Goal: Information Seeking & Learning: Learn about a topic

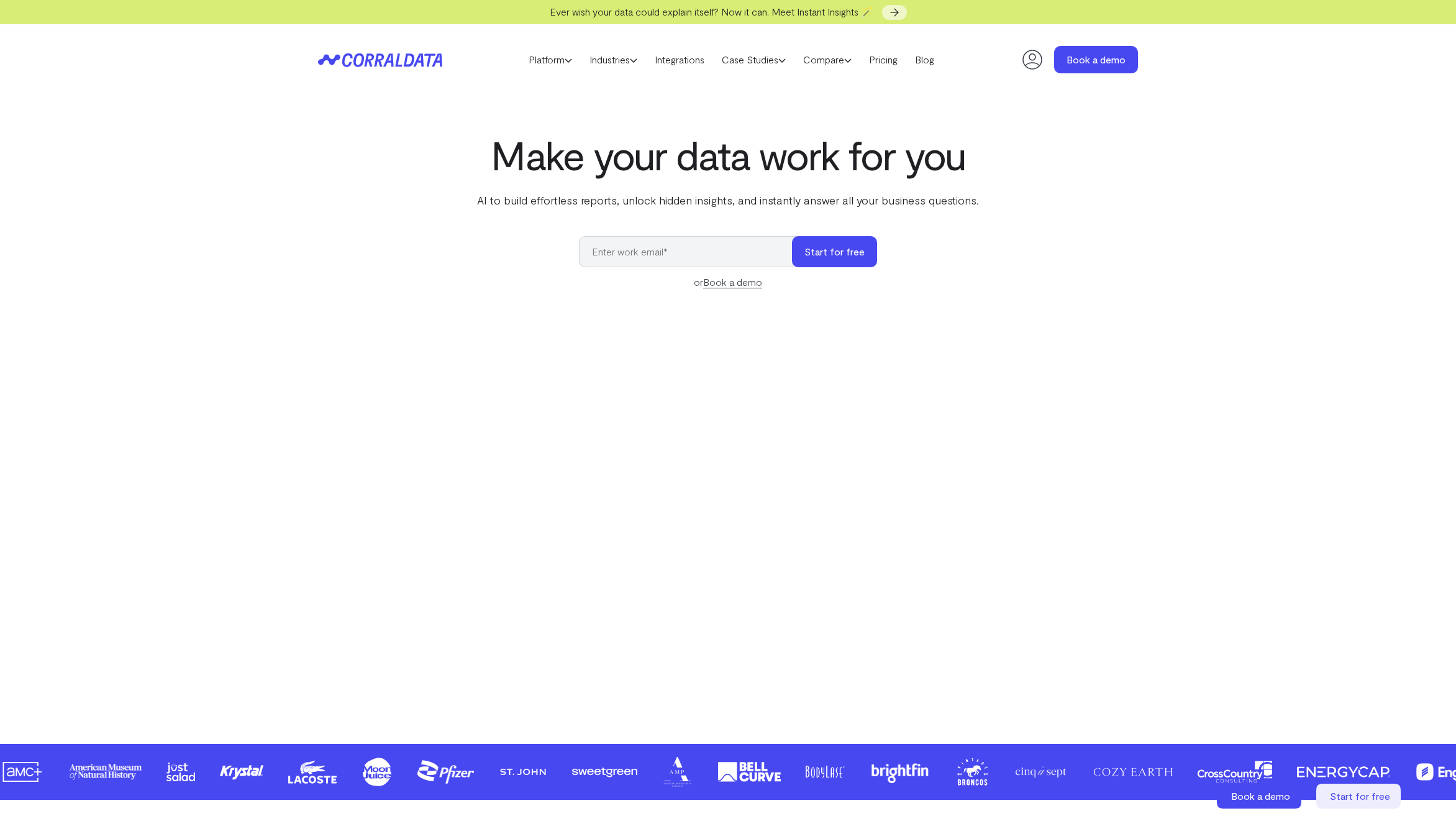
click at [1153, 197] on div "Make your data work for you AI to build effortless reports, unlock hidden insig…" at bounding box center [728, 410] width 895 height 556
click at [890, 63] on link "Pricing" at bounding box center [884, 59] width 46 height 19
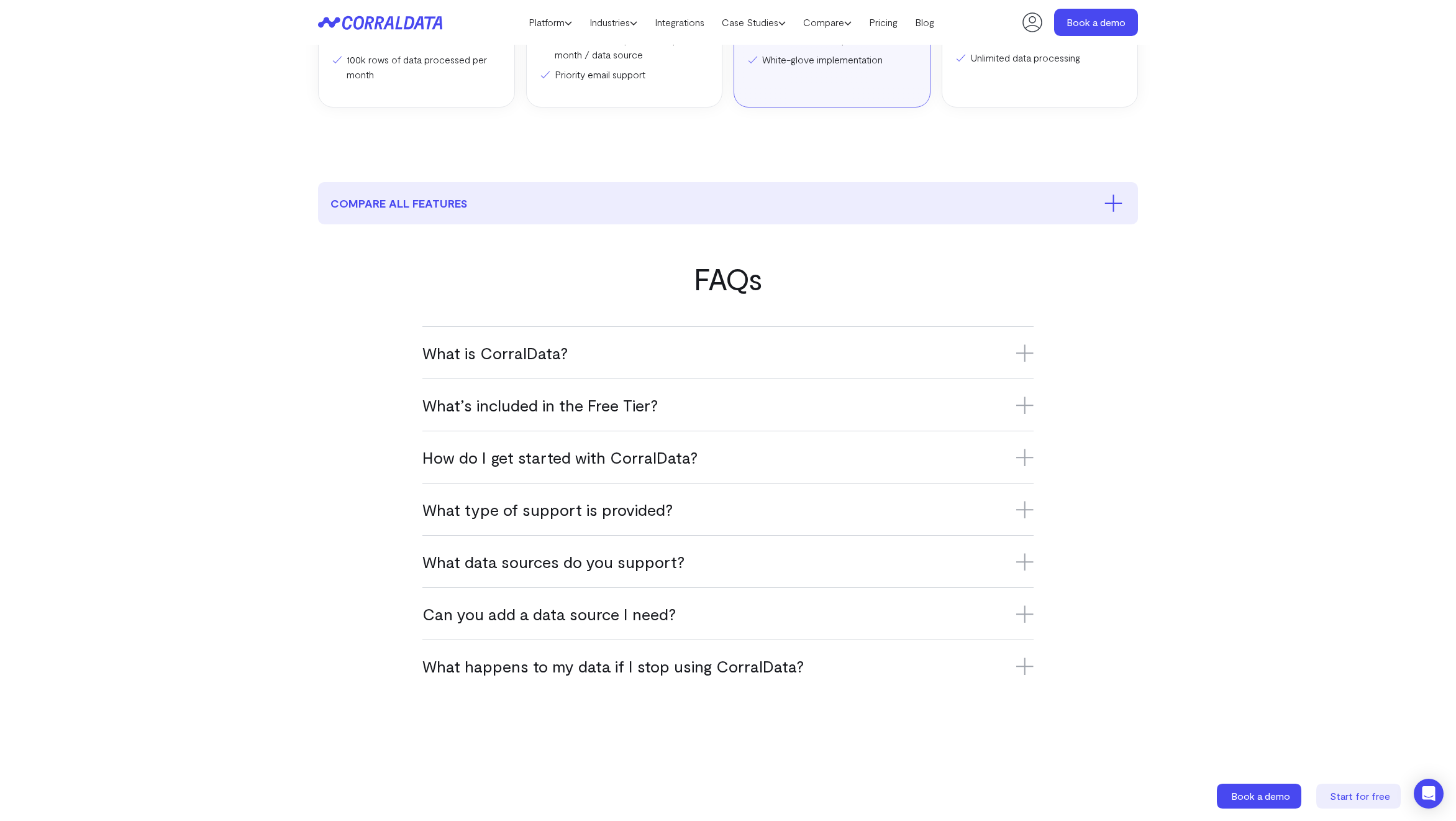
scroll to position [951, 0]
